Goal: Task Accomplishment & Management: Complete application form

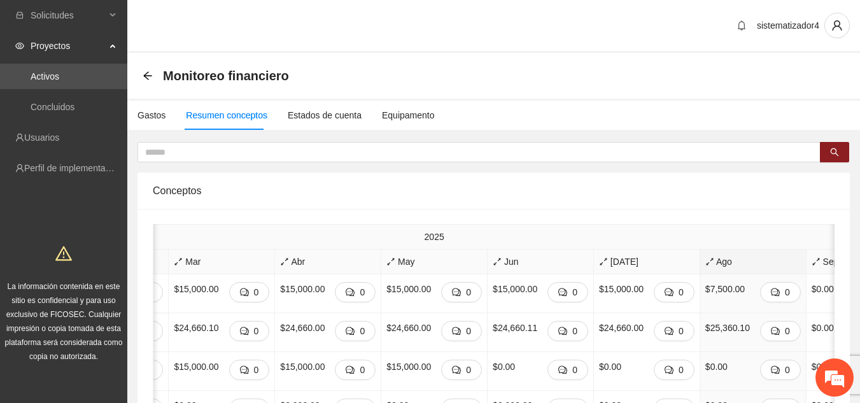
scroll to position [507, 0]
click at [71, 43] on span "Proyectos" at bounding box center [68, 45] width 75 height 25
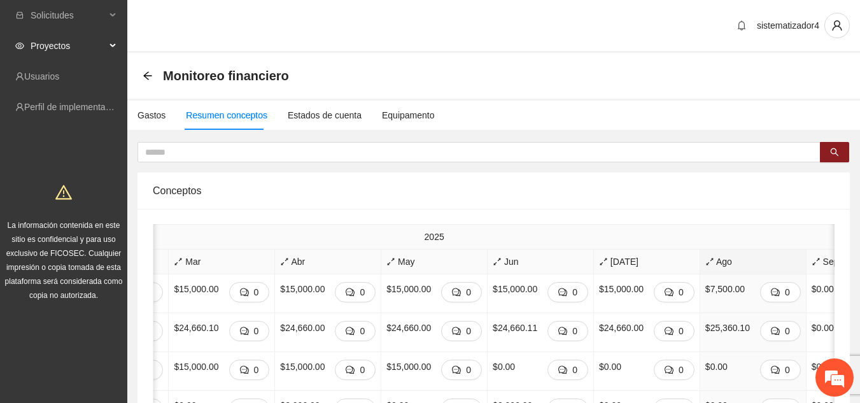
click at [45, 49] on span "Proyectos" at bounding box center [68, 45] width 75 height 25
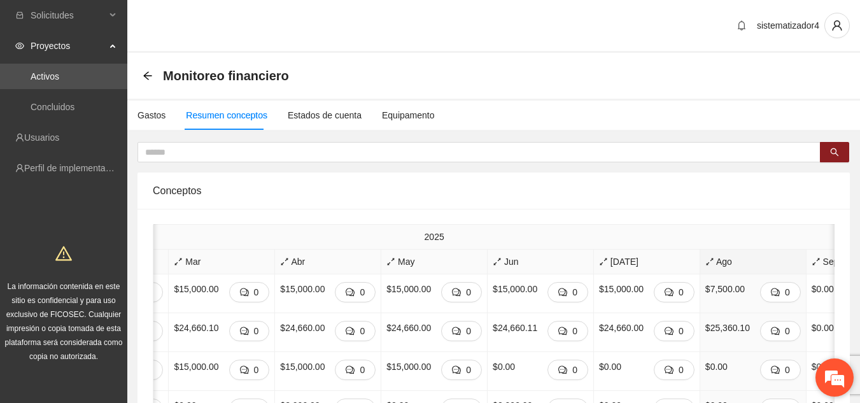
click at [828, 377] on em at bounding box center [834, 377] width 34 height 34
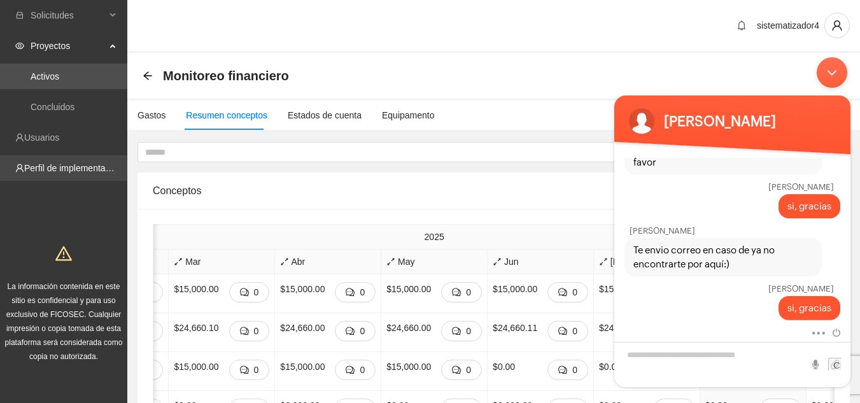
click at [48, 173] on link "Perfil de implementadora" at bounding box center [73, 168] width 99 height 10
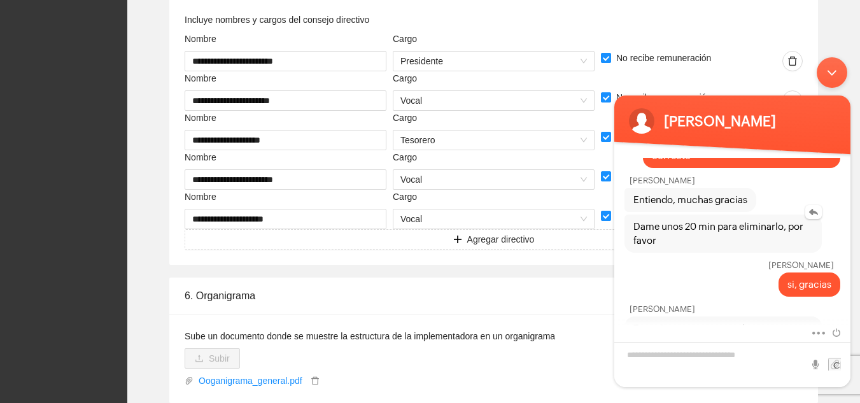
scroll to position [316, 0]
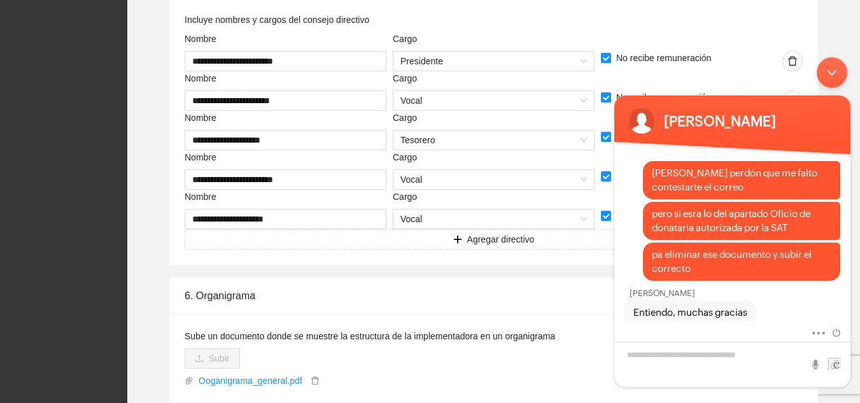
click at [824, 69] on div "Minimizar ventana de chat en vivo" at bounding box center [832, 72] width 31 height 31
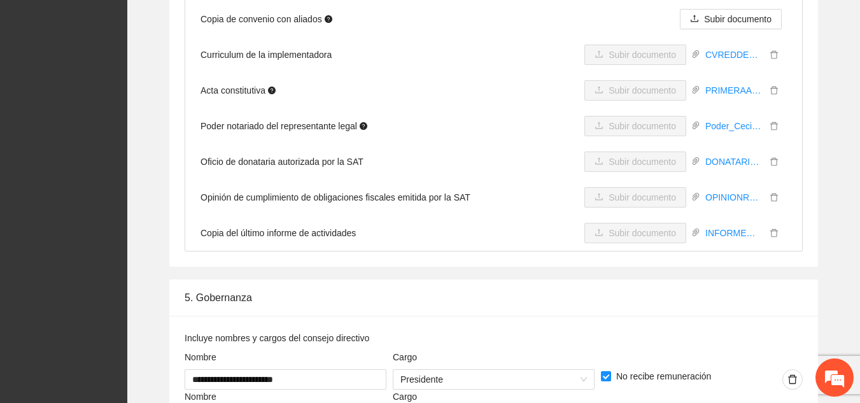
scroll to position [4035, 0]
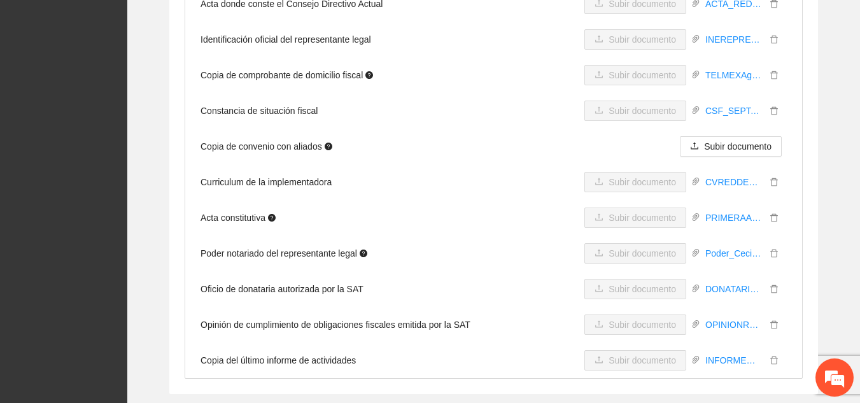
drag, startPoint x: 90, startPoint y: 117, endPoint x: 97, endPoint y: 115, distance: 7.7
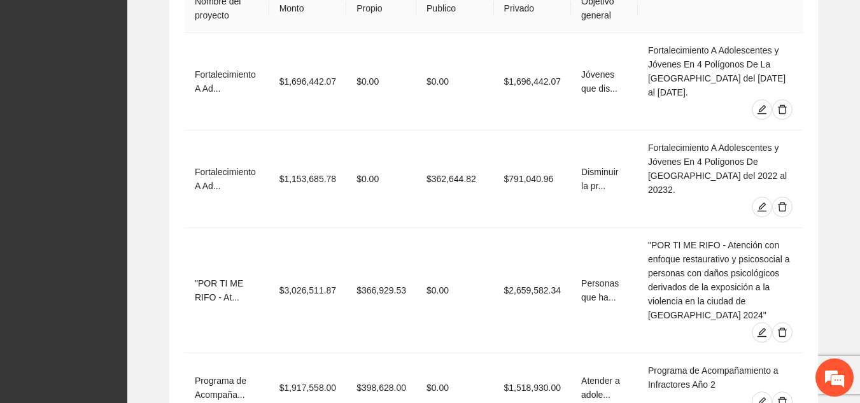
scroll to position [0, 0]
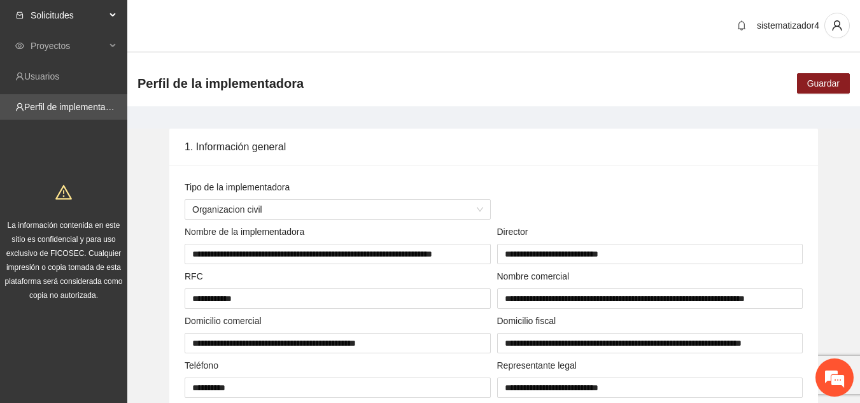
click at [65, 18] on span "Solicitudes" at bounding box center [68, 15] width 75 height 25
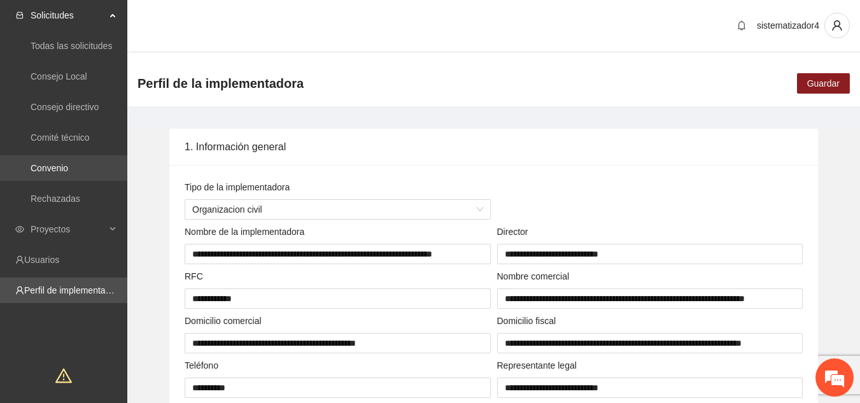
click at [47, 170] on link "Convenio" at bounding box center [50, 168] width 38 height 10
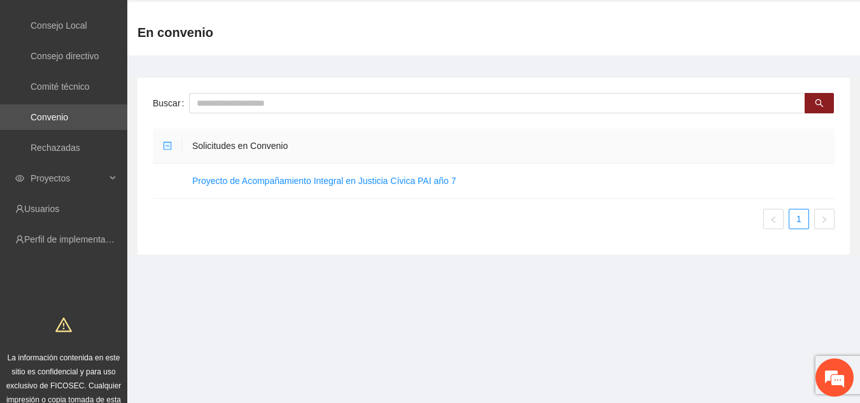
scroll to position [30, 0]
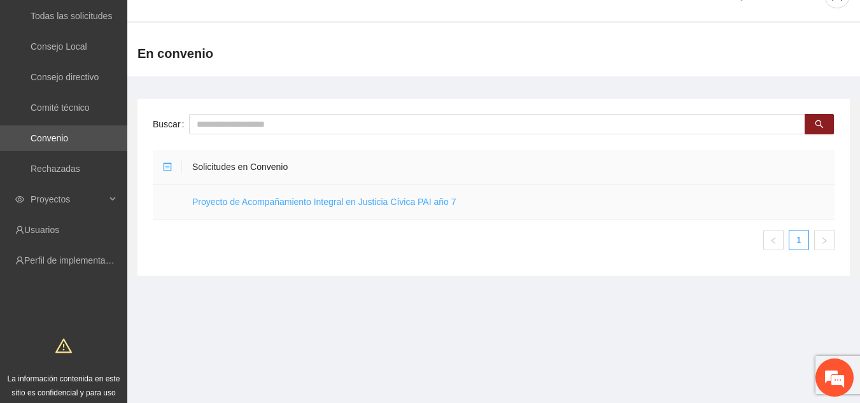
click at [345, 203] on link "Proyecto de Acompañamiento Integral en Justicia Cívica PAI año 7" at bounding box center [324, 202] width 264 height 10
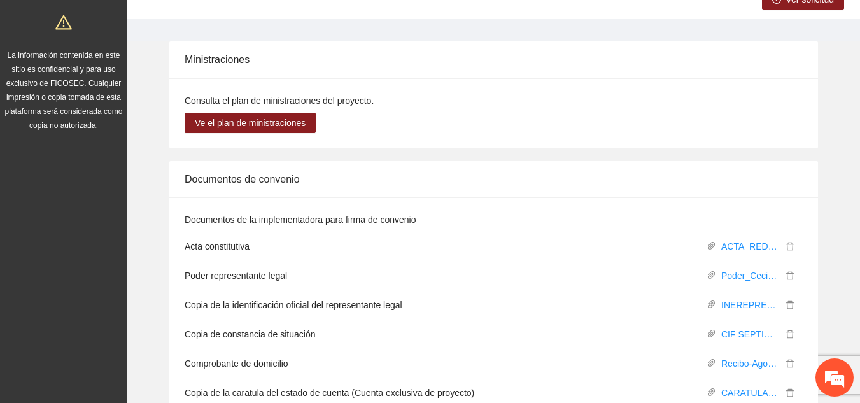
scroll to position [382, 0]
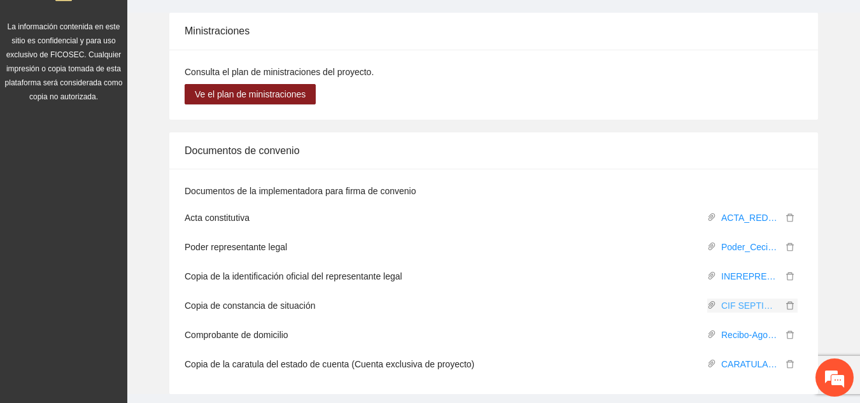
click at [733, 304] on link "CIF SEPTIEMBRE RED.pdf" at bounding box center [749, 306] width 66 height 14
click at [786, 304] on icon "delete" at bounding box center [790, 305] width 9 height 9
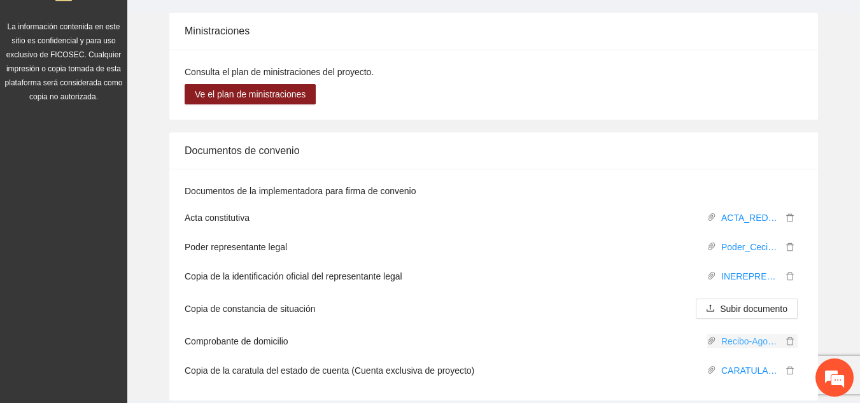
click at [756, 341] on link "Recibo-Ago.pdf" at bounding box center [749, 341] width 66 height 14
click at [794, 339] on icon "delete" at bounding box center [790, 341] width 9 height 9
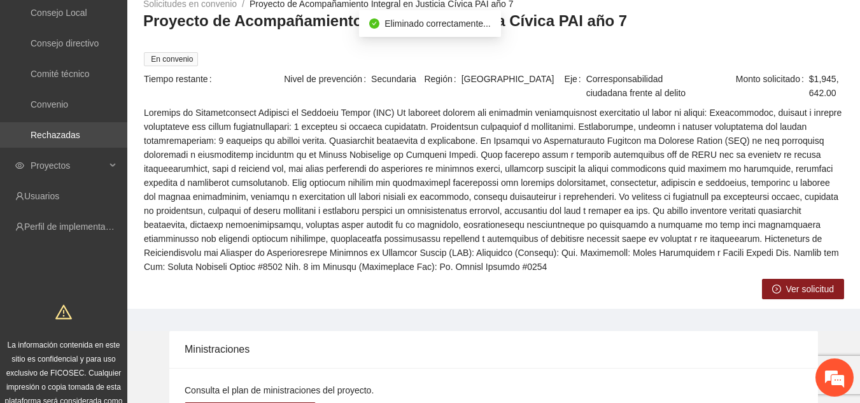
scroll to position [0, 0]
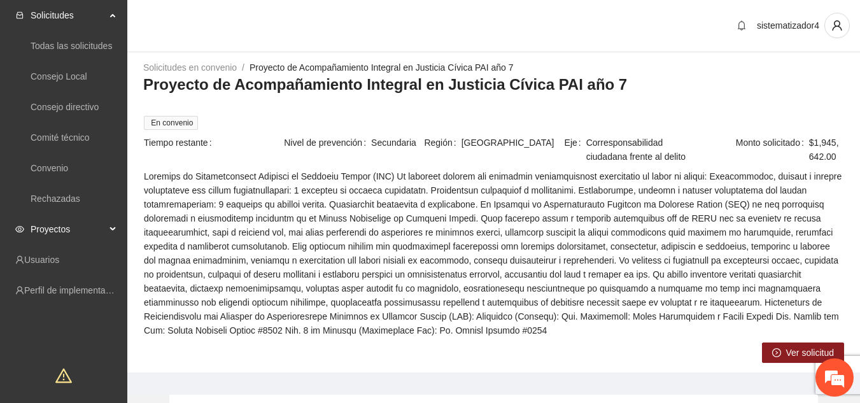
click at [52, 229] on span "Proyectos" at bounding box center [68, 228] width 75 height 25
click at [53, 255] on link "Activos" at bounding box center [45, 260] width 29 height 10
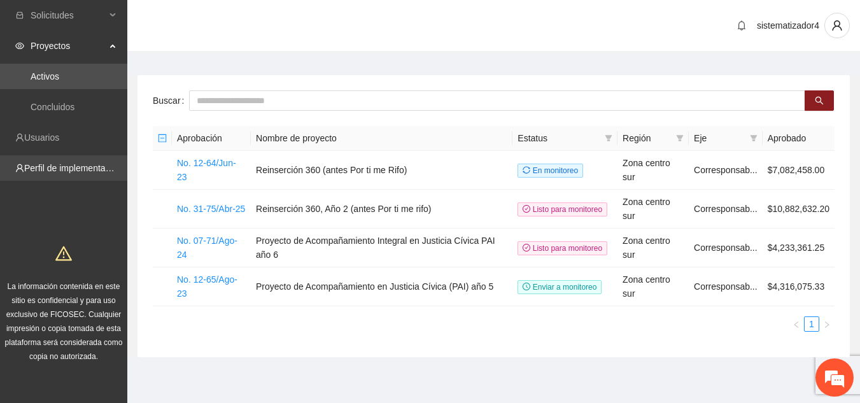
click at [58, 165] on link "Perfil de implementadora" at bounding box center [73, 168] width 99 height 10
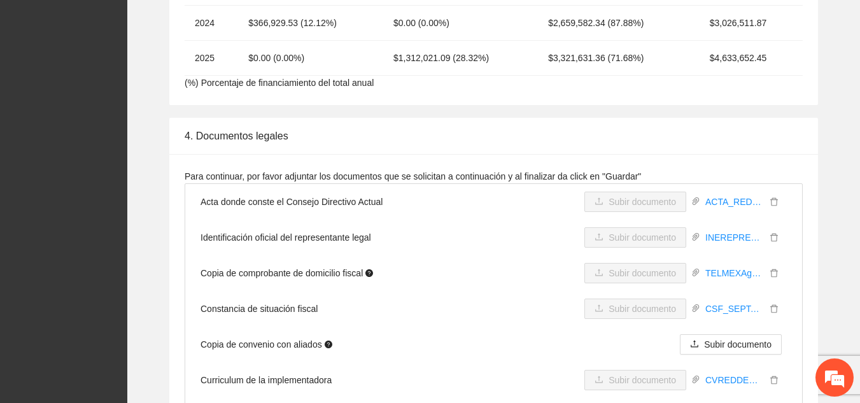
scroll to position [3820, 0]
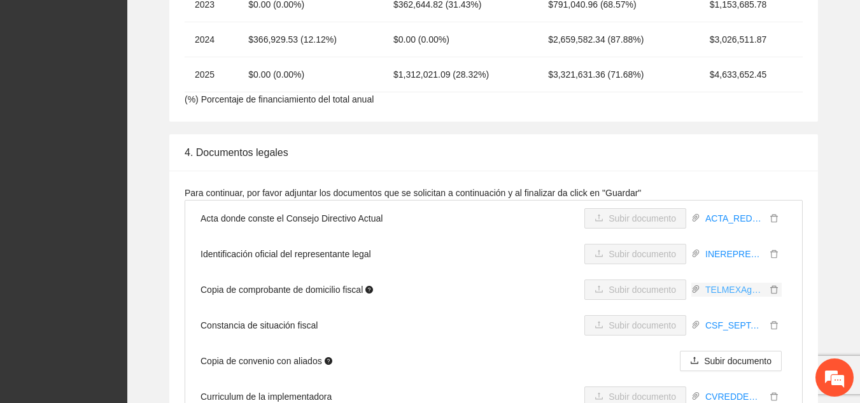
click at [728, 283] on link "TELMEXAgosto2025.pdf" at bounding box center [733, 290] width 66 height 14
click at [717, 318] on link "CSF_SEPT.pdf" at bounding box center [733, 325] width 66 height 14
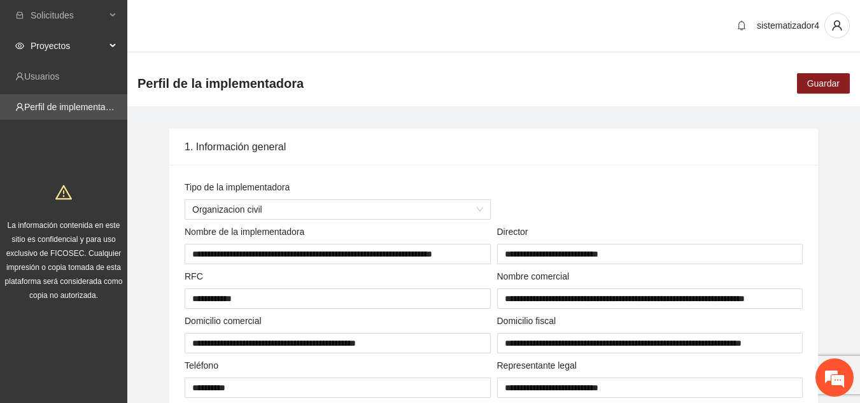
click at [57, 40] on span "Proyectos" at bounding box center [68, 45] width 75 height 25
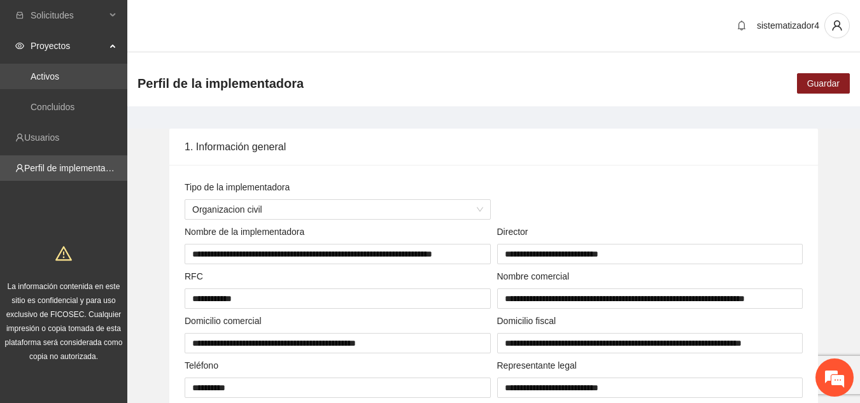
click at [57, 72] on link "Activos" at bounding box center [45, 76] width 29 height 10
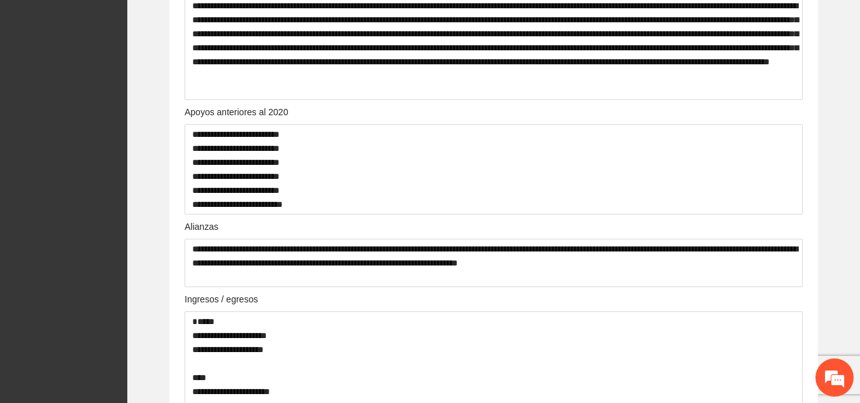
scroll to position [764, 0]
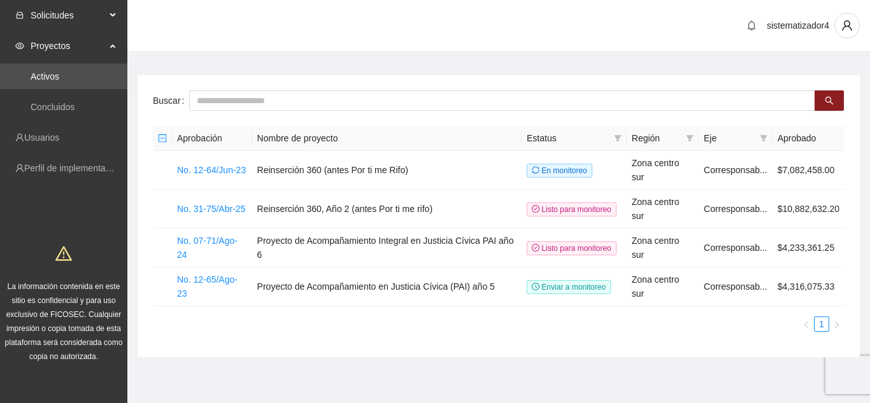
click at [71, 15] on span "Solicitudes" at bounding box center [68, 15] width 75 height 25
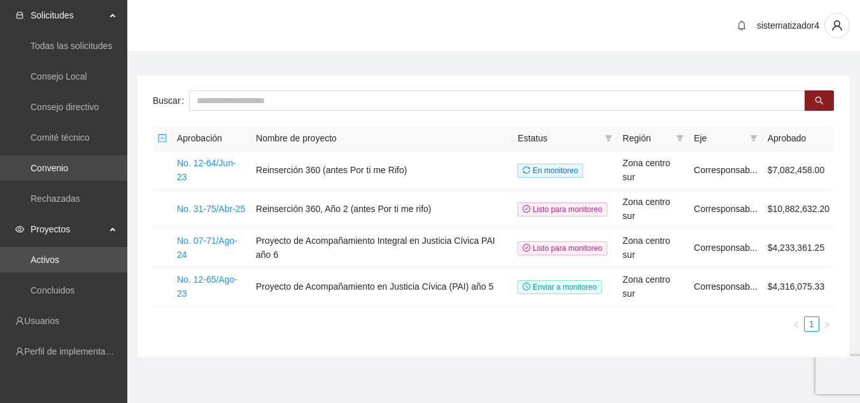
click at [52, 167] on link "Convenio" at bounding box center [50, 168] width 38 height 10
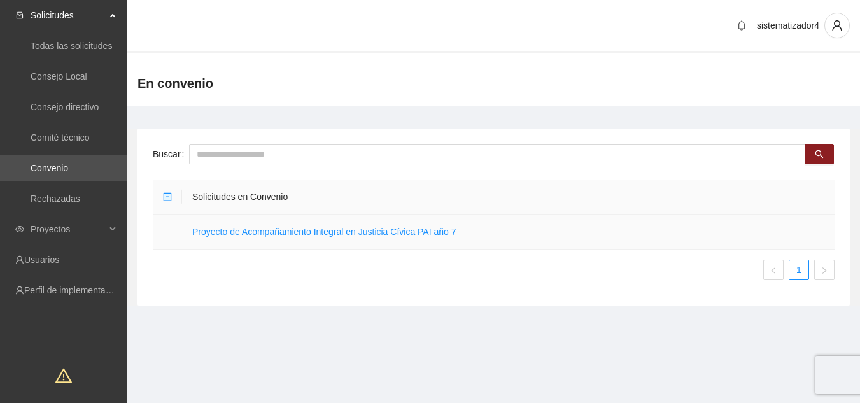
click at [339, 218] on td "Proyecto de Acompañamiento Integral en Justicia Cívica PAI año 7" at bounding box center [508, 232] width 653 height 35
click at [336, 234] on link "Proyecto de Acompañamiento Integral en Justicia Cívica PAI año 7" at bounding box center [324, 232] width 264 height 10
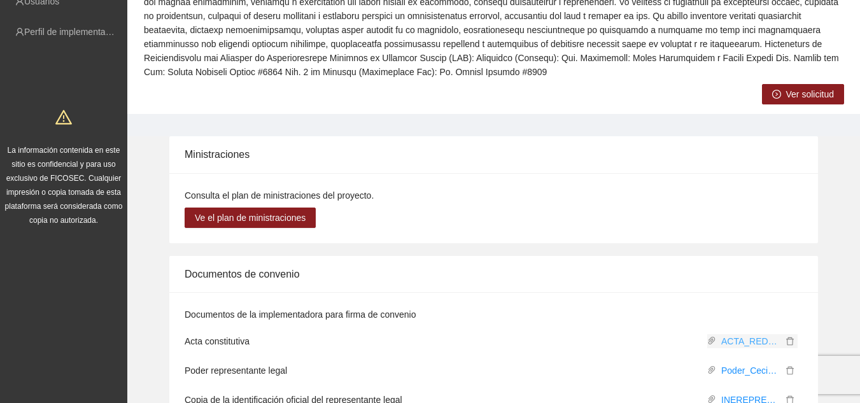
scroll to position [434, 0]
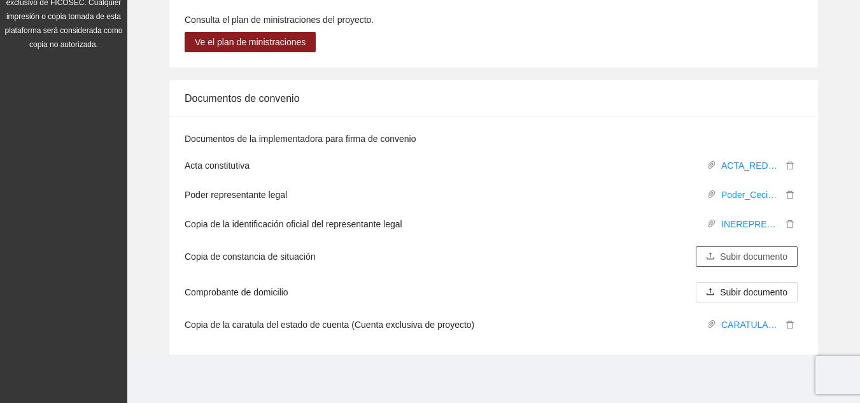
click at [765, 256] on span "Subir documento" at bounding box center [753, 257] width 67 height 14
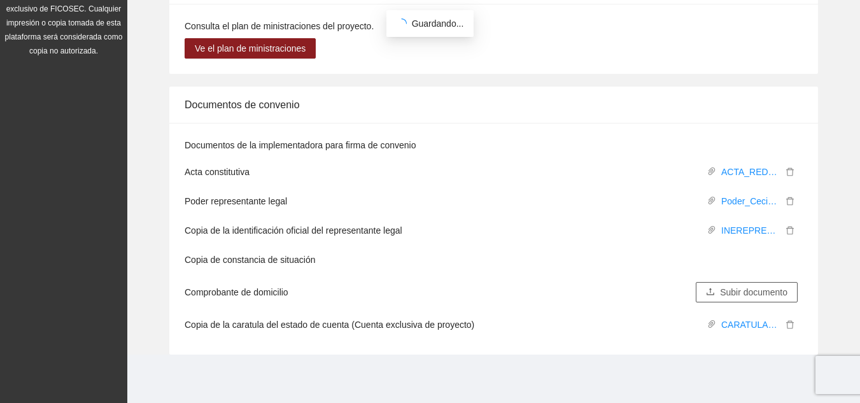
scroll to position [428, 0]
click at [728, 293] on span "Subir documento" at bounding box center [753, 292] width 67 height 14
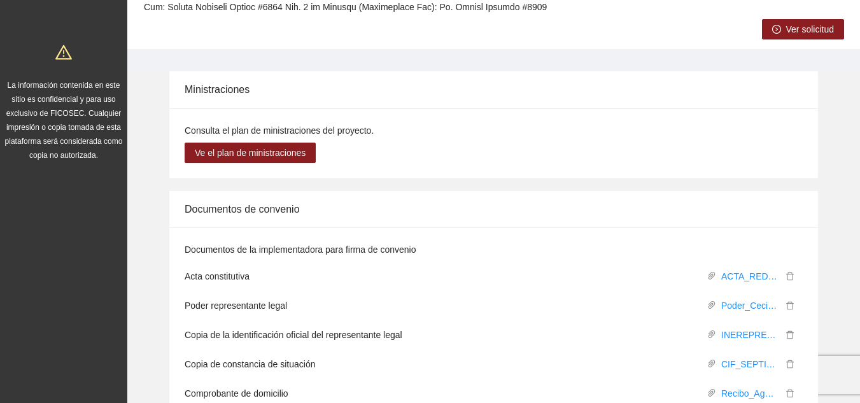
scroll to position [421, 0]
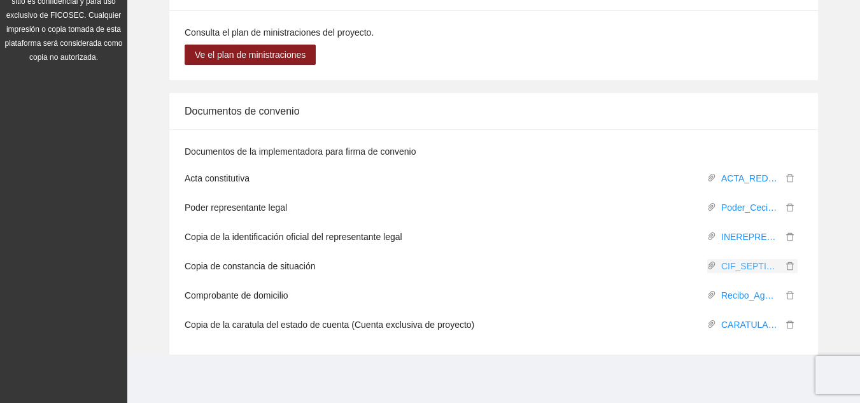
click at [726, 267] on link "CIF_SEPTIEMBRE_RED.pdf" at bounding box center [749, 266] width 66 height 14
click at [754, 297] on link "Recibo_Ago.pdf" at bounding box center [749, 295] width 66 height 14
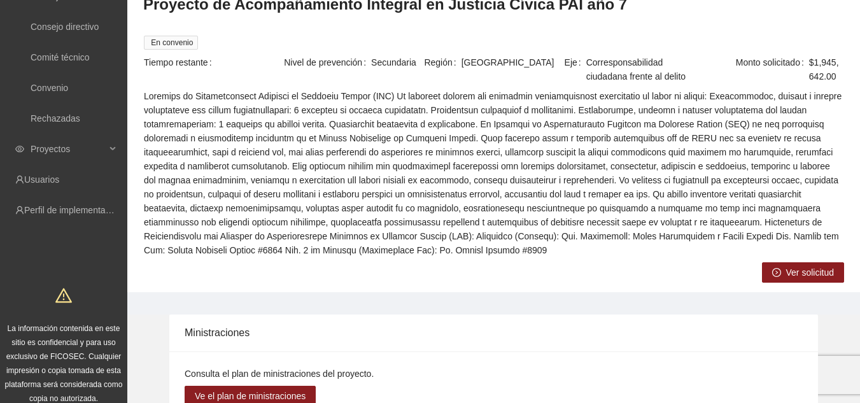
scroll to position [0, 0]
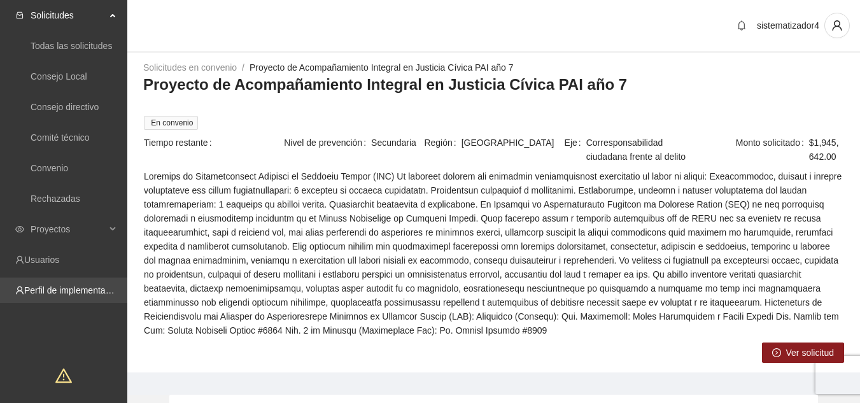
click at [45, 290] on link "Perfil de implementadora" at bounding box center [73, 290] width 99 height 10
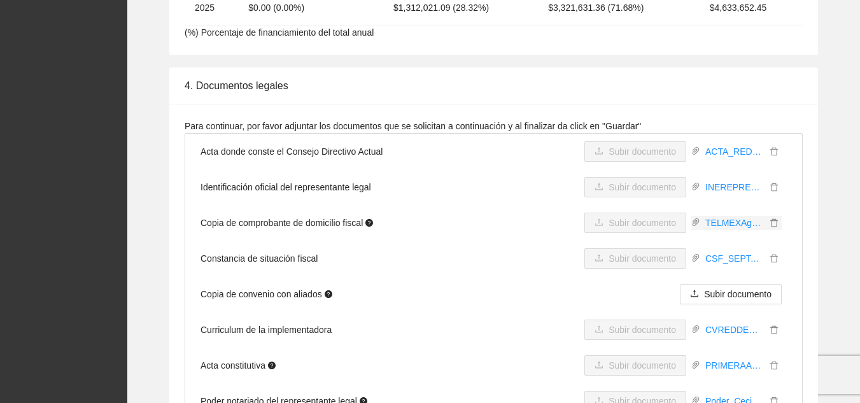
scroll to position [3884, 0]
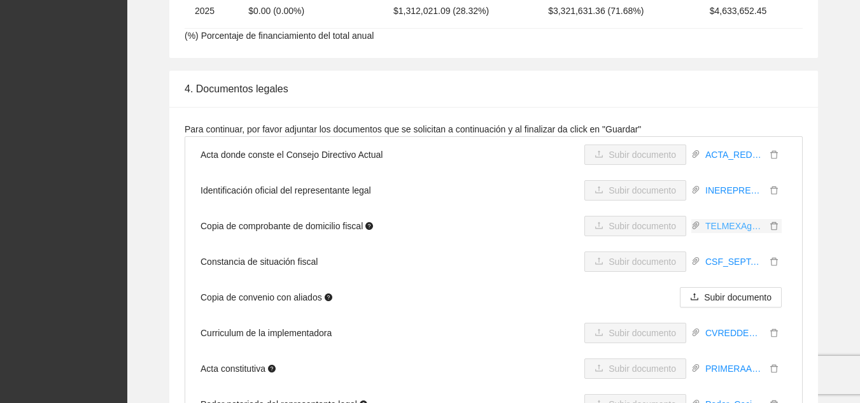
click at [721, 219] on link "TELMEXAgosto2025.pdf" at bounding box center [733, 226] width 66 height 14
click at [728, 255] on link "CSF_SEPT.pdf" at bounding box center [733, 262] width 66 height 14
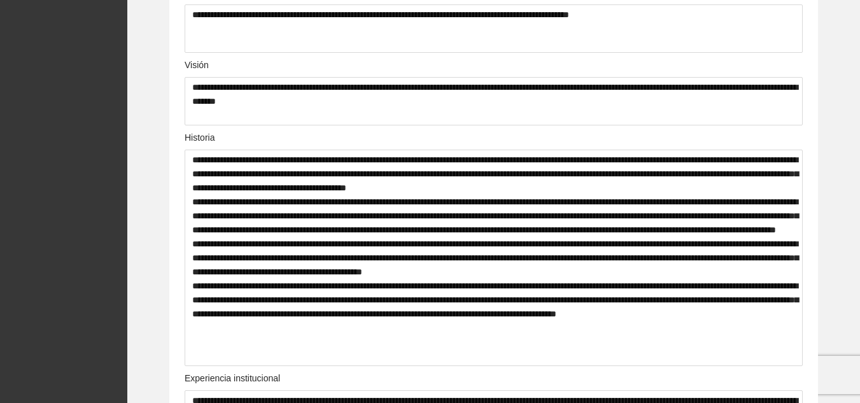
scroll to position [0, 0]
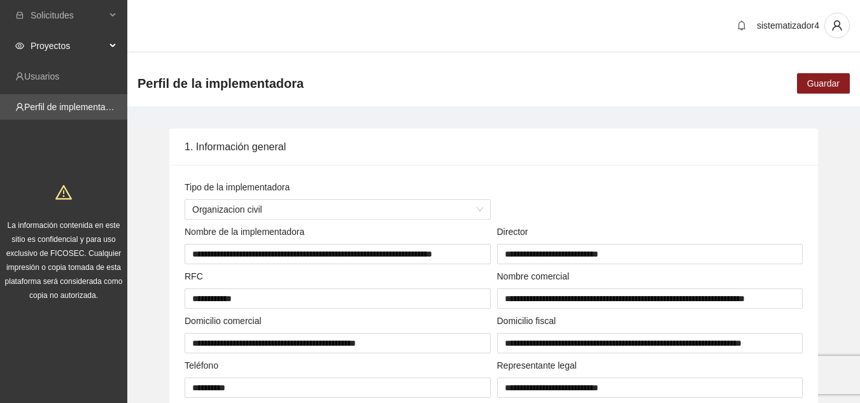
click at [56, 43] on span "Proyectos" at bounding box center [68, 45] width 75 height 25
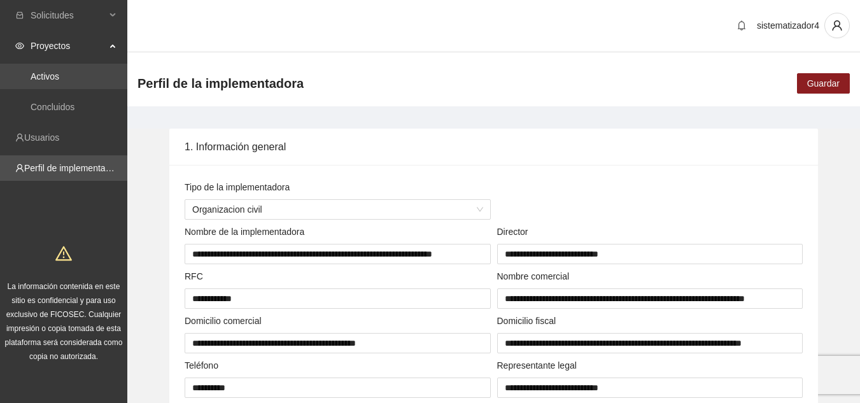
click at [59, 75] on link "Activos" at bounding box center [45, 76] width 29 height 10
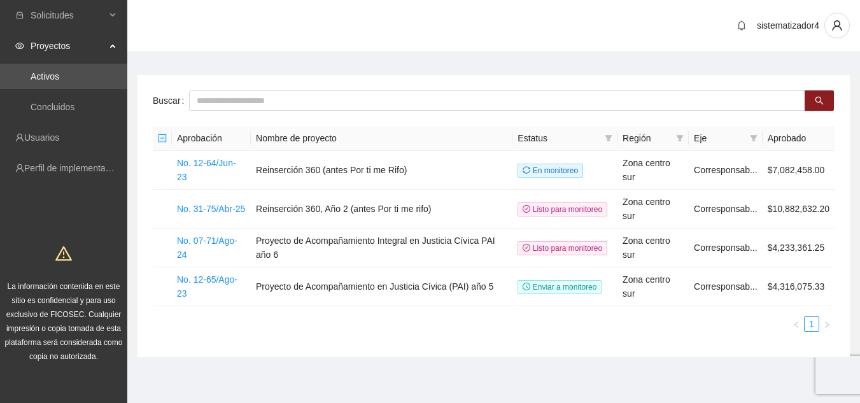
click at [438, 336] on div "Aprobación Nombre de proyecto Estatus Región Eje Aprobado No. 12-64/Jun-23 Rein…" at bounding box center [494, 234] width 682 height 216
